Goal: Navigation & Orientation: Find specific page/section

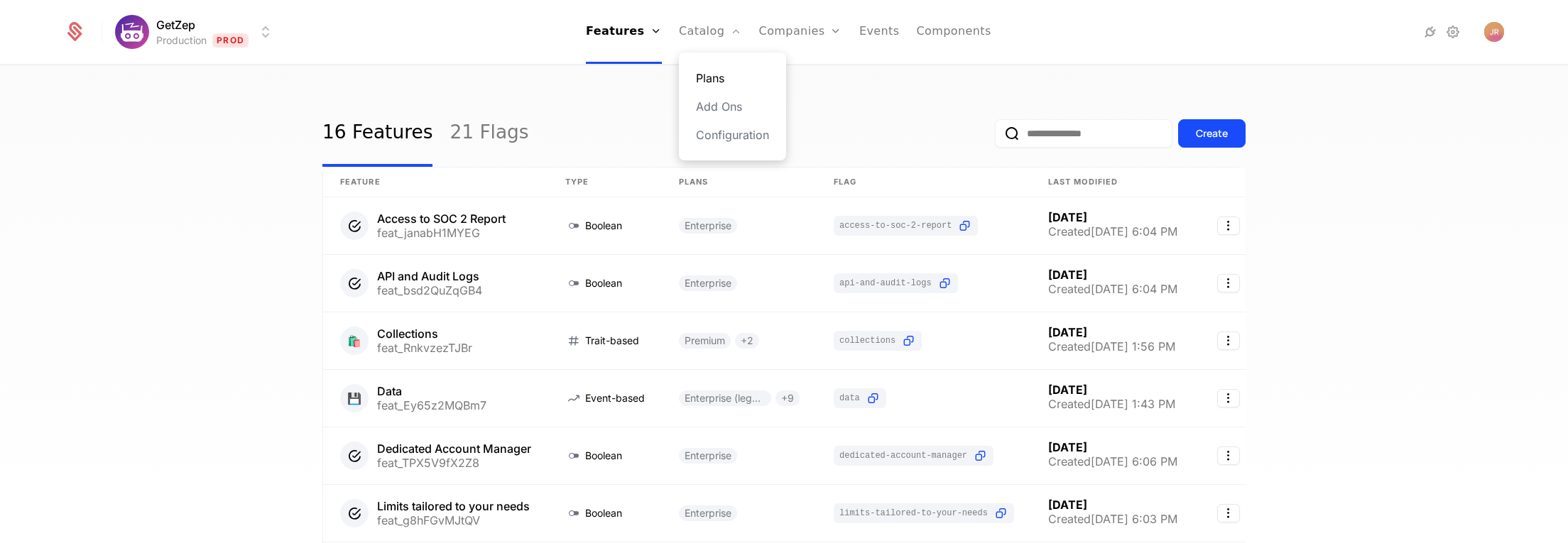
click at [723, 86] on div "Plans Add Ons Configuration" at bounding box center [732, 106] width 107 height 108
click at [719, 75] on link "Plans" at bounding box center [732, 77] width 73 height 17
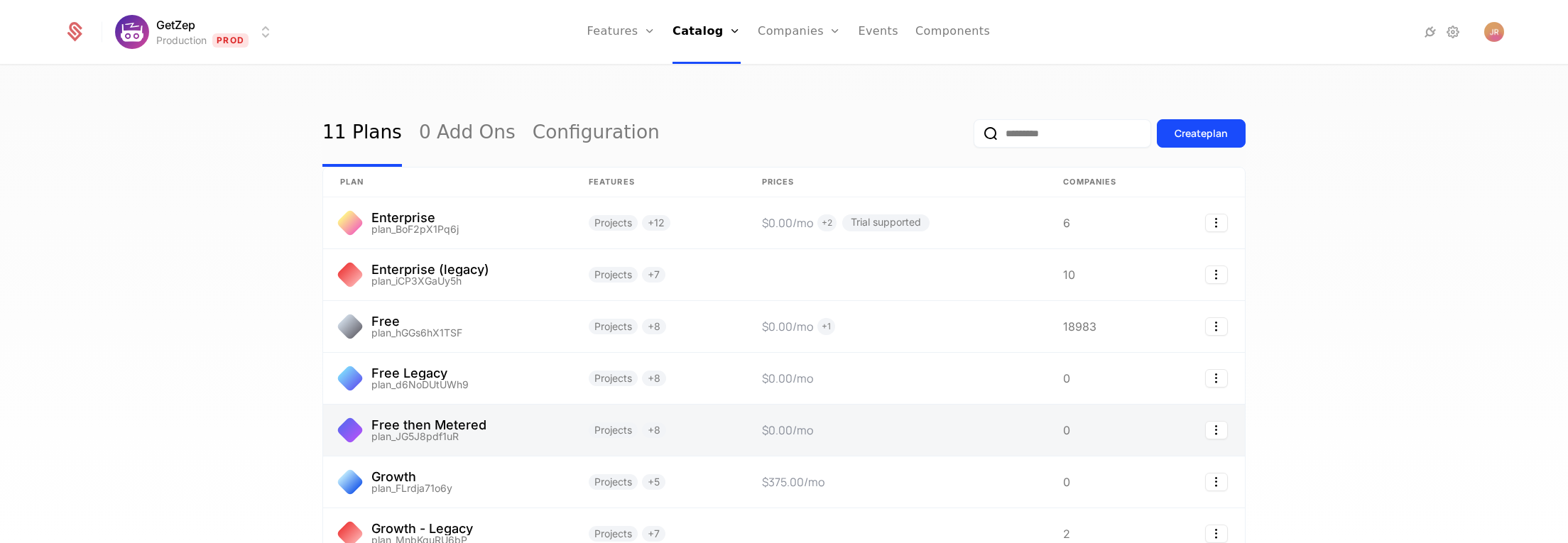
click at [479, 431] on link at bounding box center [447, 429] width 249 height 51
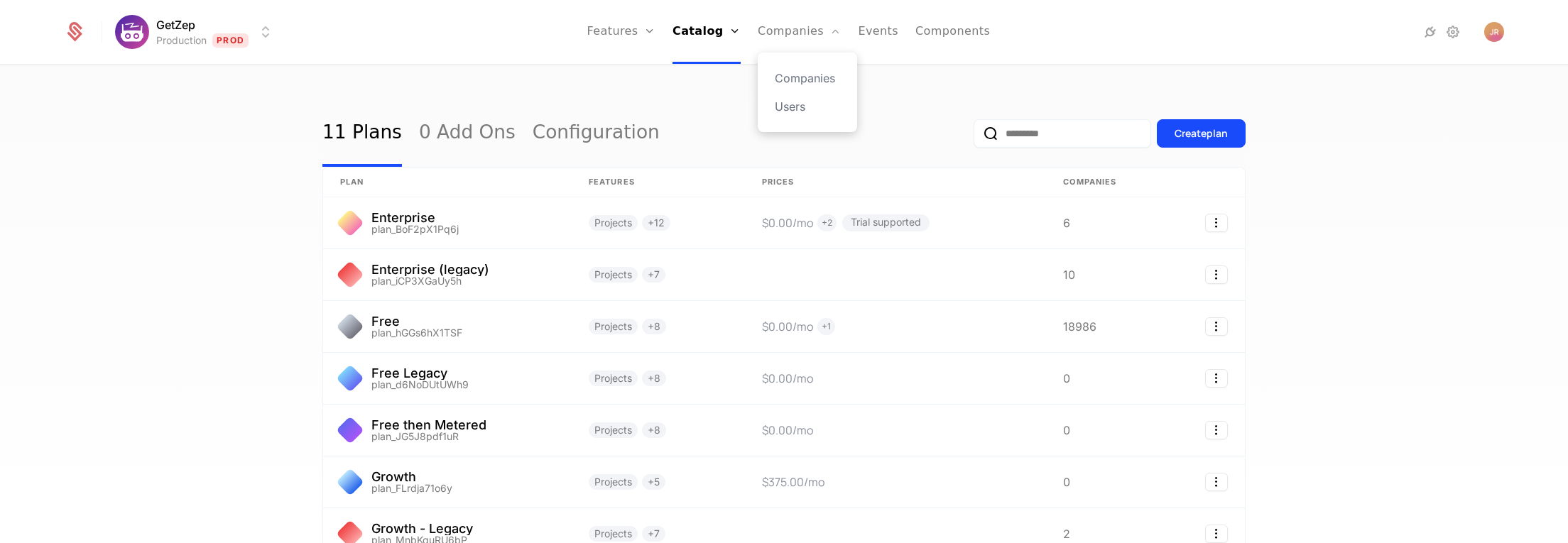
click at [799, 66] on div "Companies Users" at bounding box center [808, 92] width 100 height 79
click at [791, 74] on link "Companies" at bounding box center [807, 77] width 65 height 17
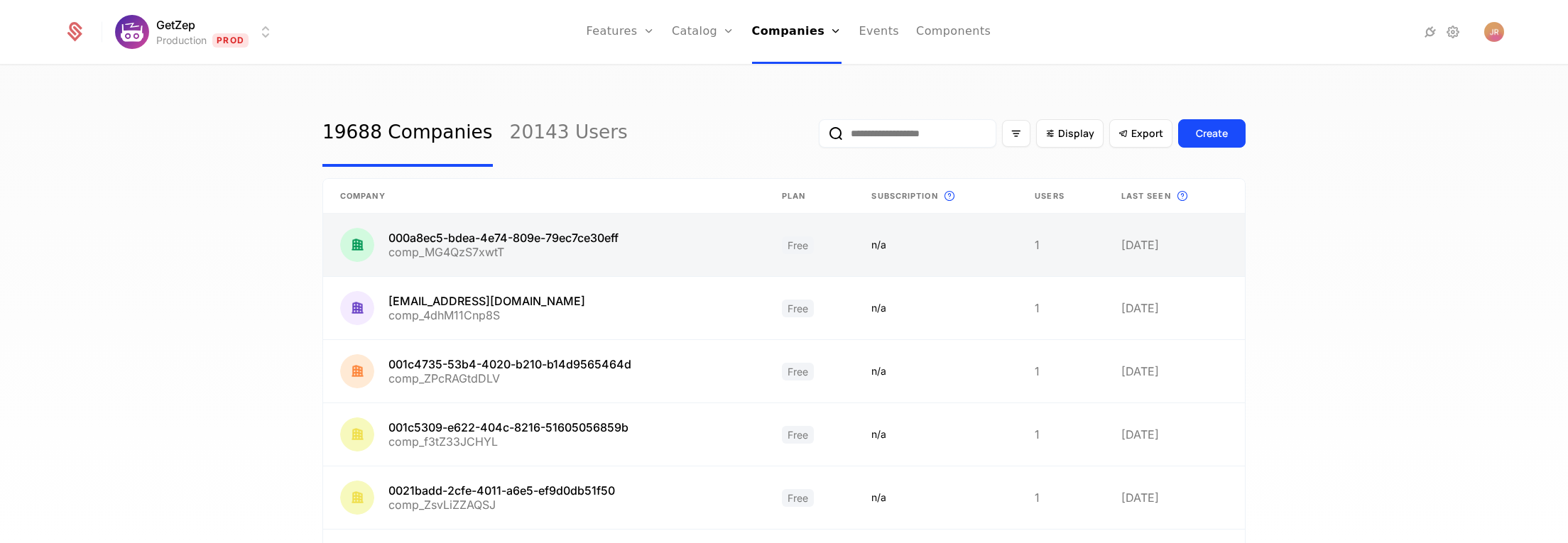
click at [429, 249] on link at bounding box center [544, 245] width 442 height 62
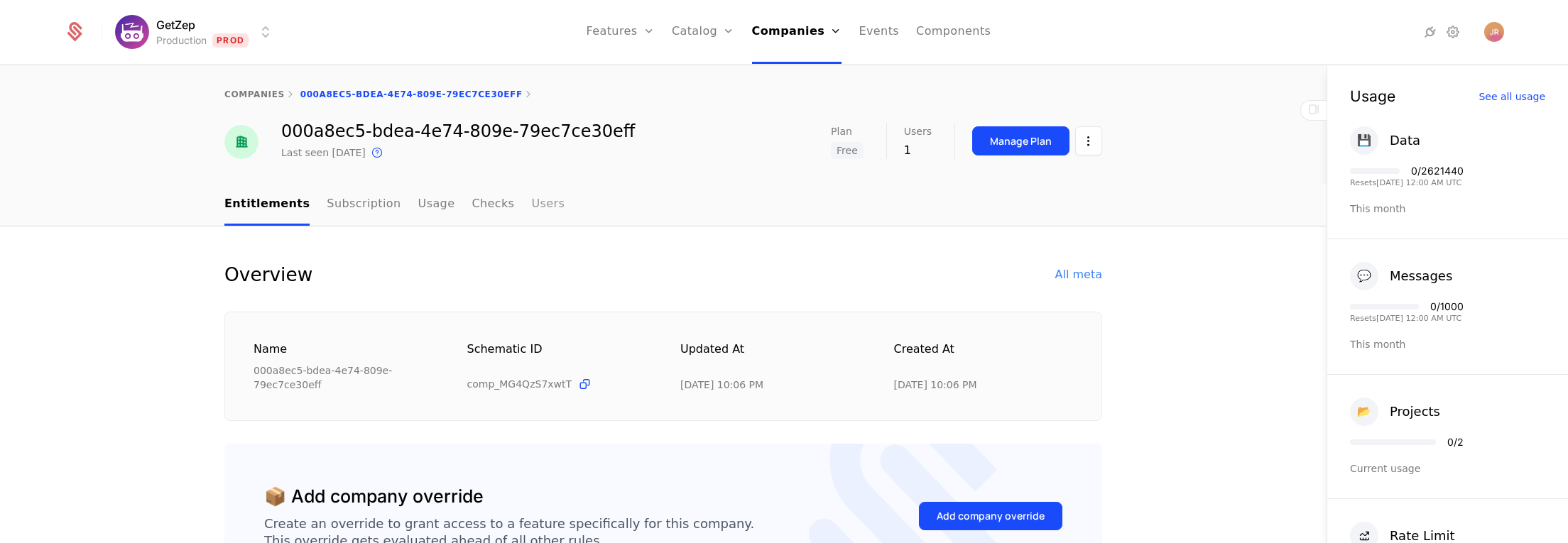
click at [531, 197] on link "Users" at bounding box center [547, 204] width 33 height 42
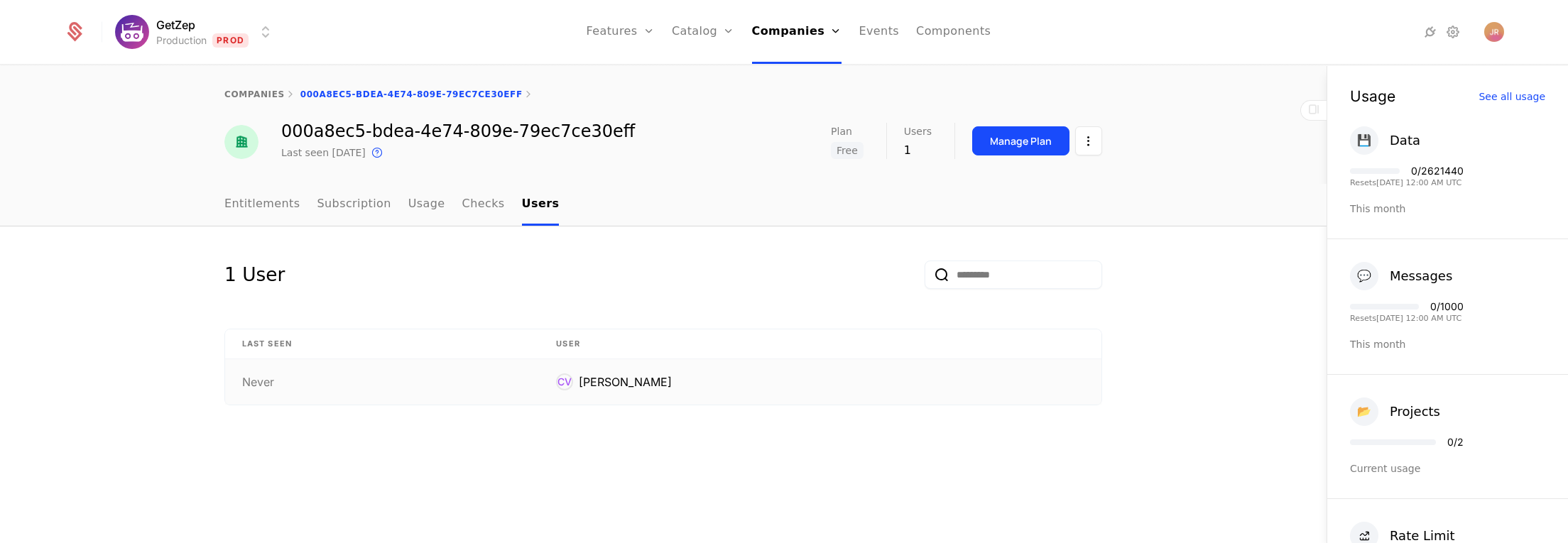
click at [652, 385] on div "[PERSON_NAME]" at bounding box center [625, 381] width 93 height 17
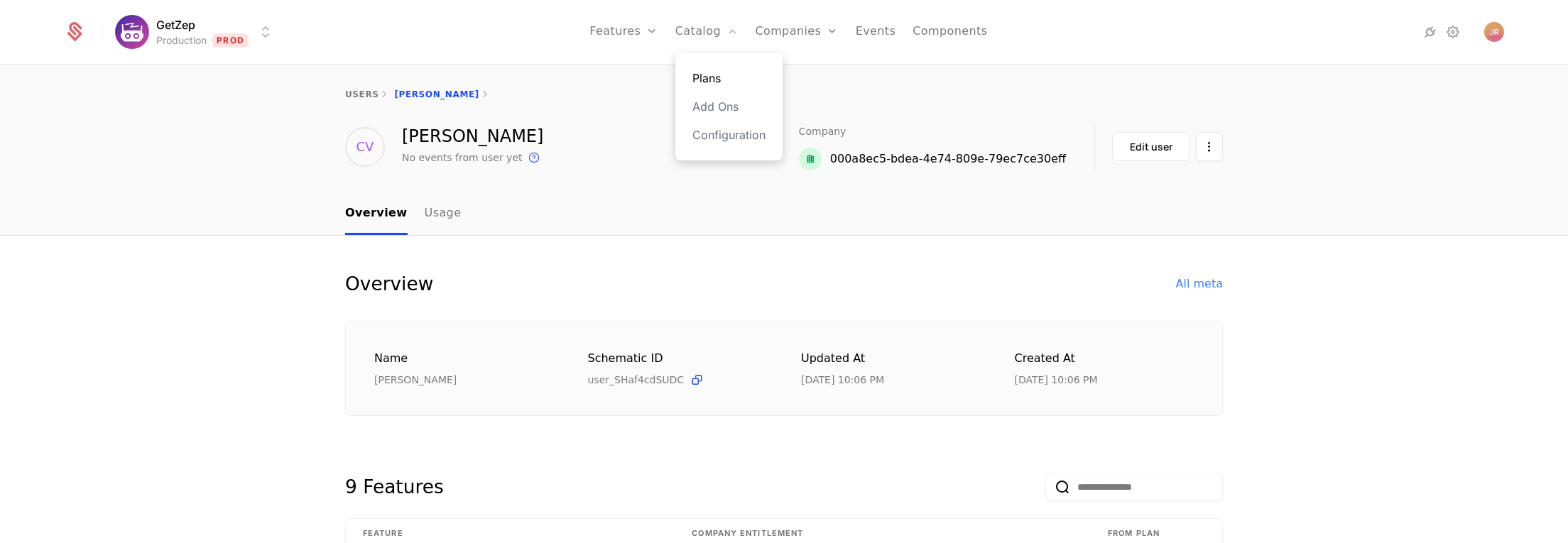
click at [702, 73] on link "Plans" at bounding box center [729, 77] width 73 height 17
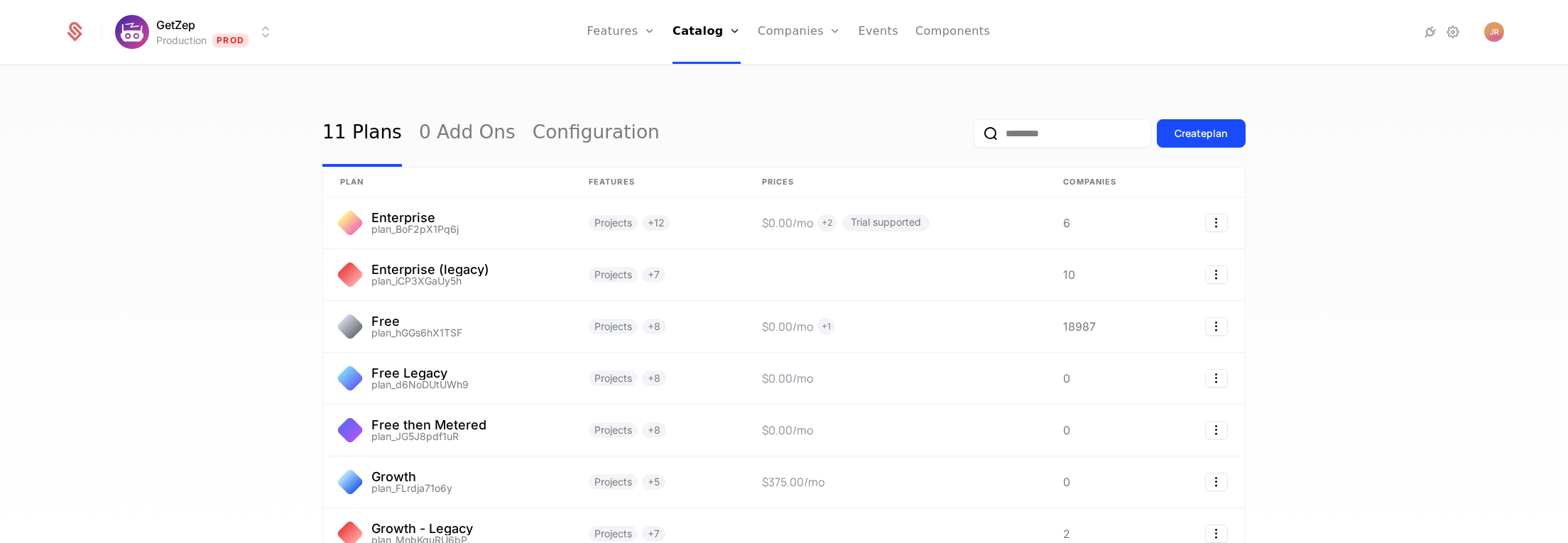
click at [1384, 49] on div "GetZep Production Prod Features Features Flags Catalog Plans Add Ons Configurat…" at bounding box center [784, 32] width 1441 height 64
click at [1125, 20] on nav "Features Features Flags Catalog Plans Add Ons Configuration Companies Companies…" at bounding box center [788, 32] width 1007 height 64
